Goal: Check status: Check status

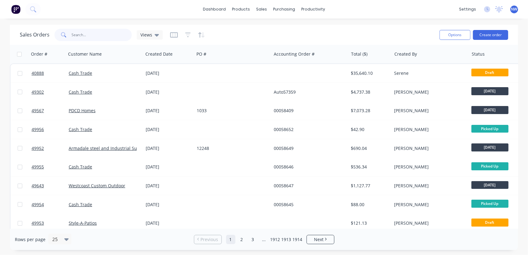
click at [85, 36] on input "text" at bounding box center [102, 35] width 60 height 12
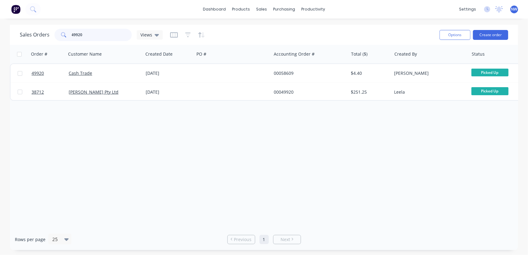
drag, startPoint x: 84, startPoint y: 38, endPoint x: 50, endPoint y: 35, distance: 33.5
click at [48, 36] on div "Sales Orders 49920 Views" at bounding box center [91, 35] width 143 height 12
type input "4030.51"
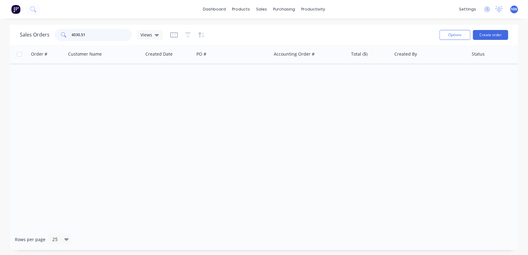
drag, startPoint x: 98, startPoint y: 34, endPoint x: 64, endPoint y: 33, distance: 34.0
click at [64, 33] on div "4030.51" at bounding box center [92, 35] width 77 height 12
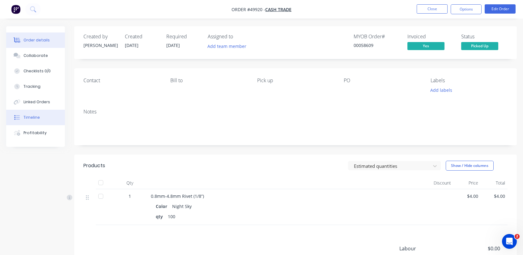
drag, startPoint x: 33, startPoint y: 117, endPoint x: 38, endPoint y: 116, distance: 5.5
click at [32, 117] on div "Timeline" at bounding box center [32, 118] width 16 height 6
